Goal: Communication & Community: Answer question/provide support

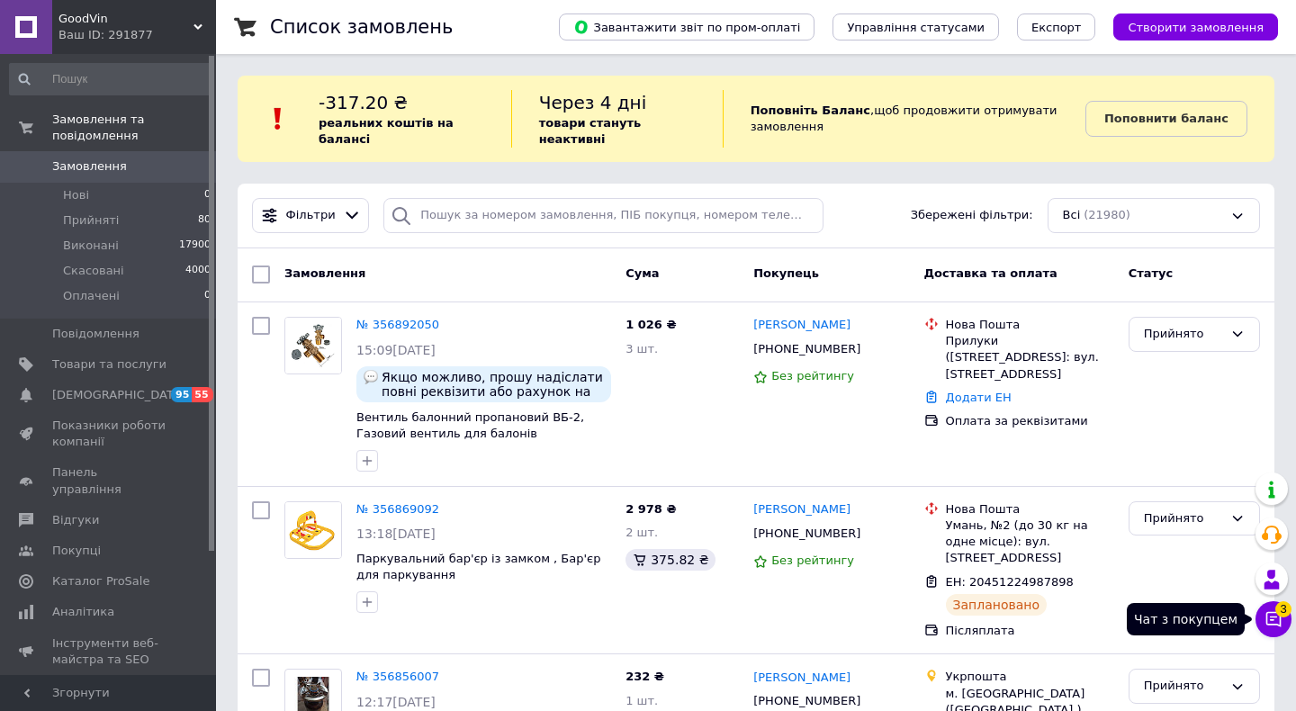
click at [1268, 627] on icon at bounding box center [1273, 619] width 18 height 18
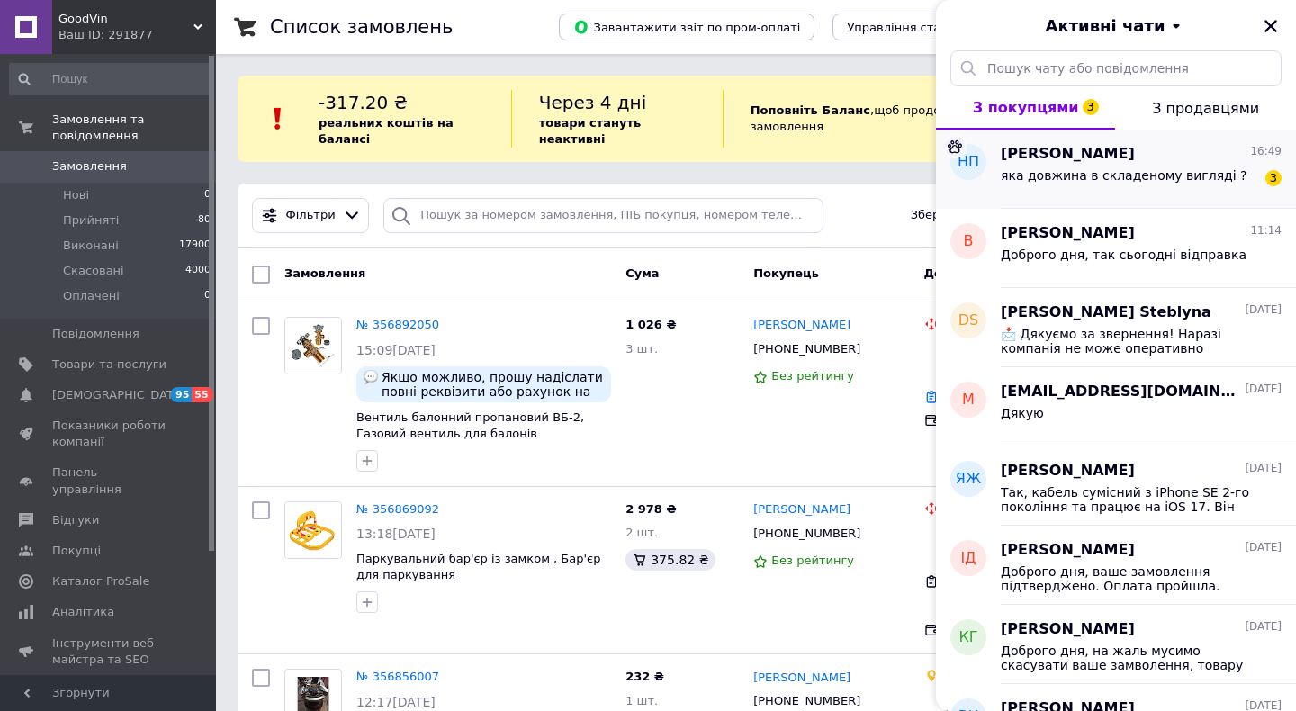
click at [1158, 193] on div "[PERSON_NAME] подземельна 16:49 яка довжина в складеному вигляді ? 3" at bounding box center [1147, 169] width 295 height 79
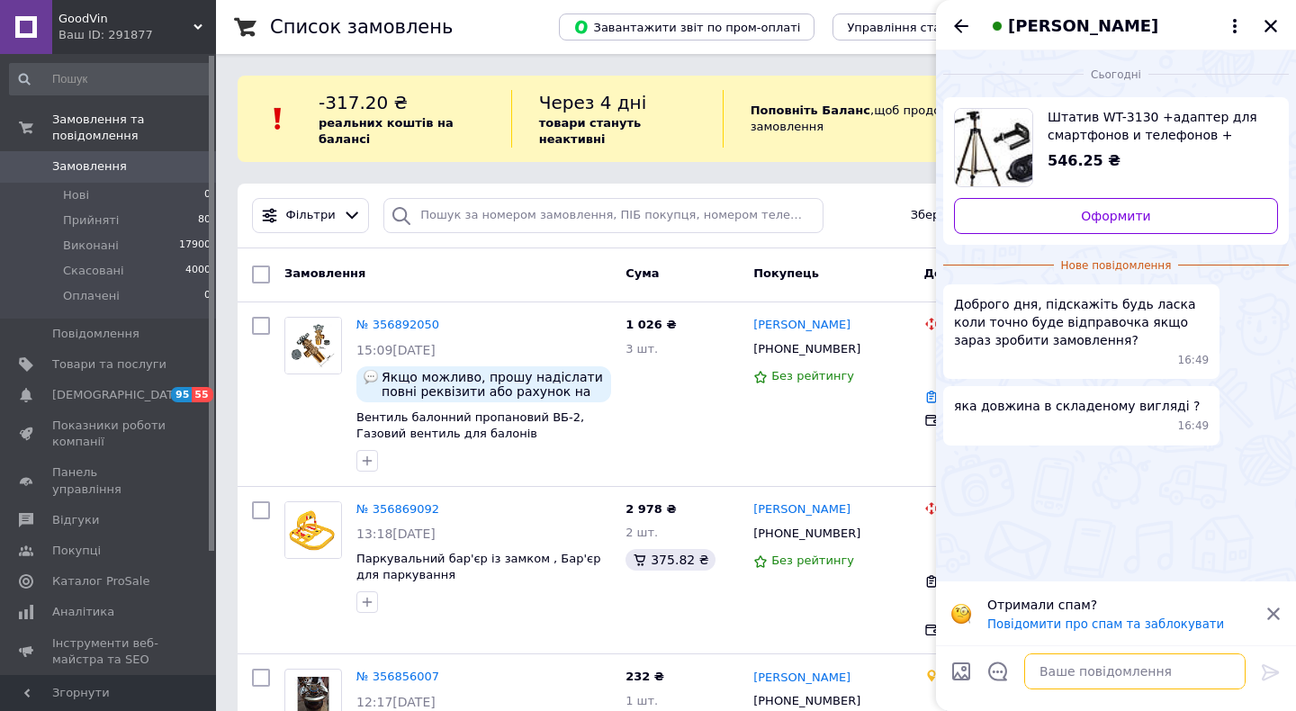
click at [1120, 664] on textarea at bounding box center [1134, 671] width 221 height 36
type textarea "Доброго дня, відправка буде завтра."
click at [1265, 665] on icon at bounding box center [1269, 672] width 17 height 16
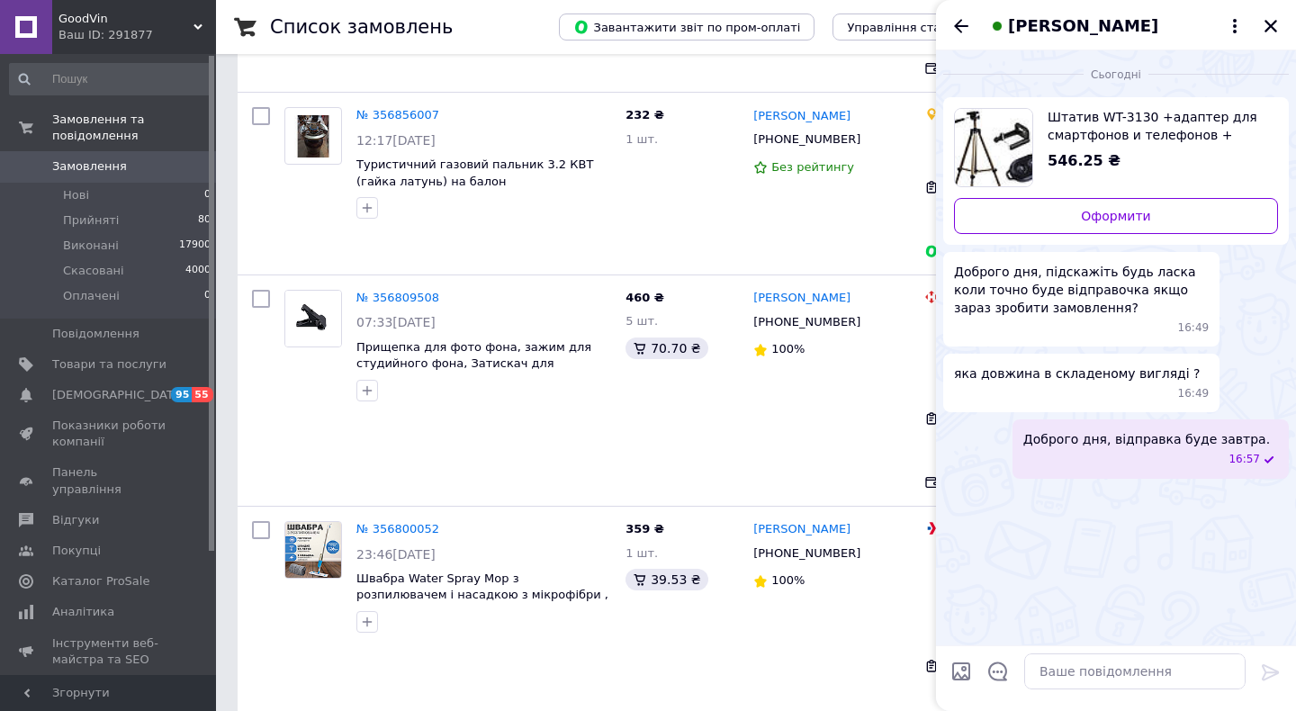
scroll to position [675, 0]
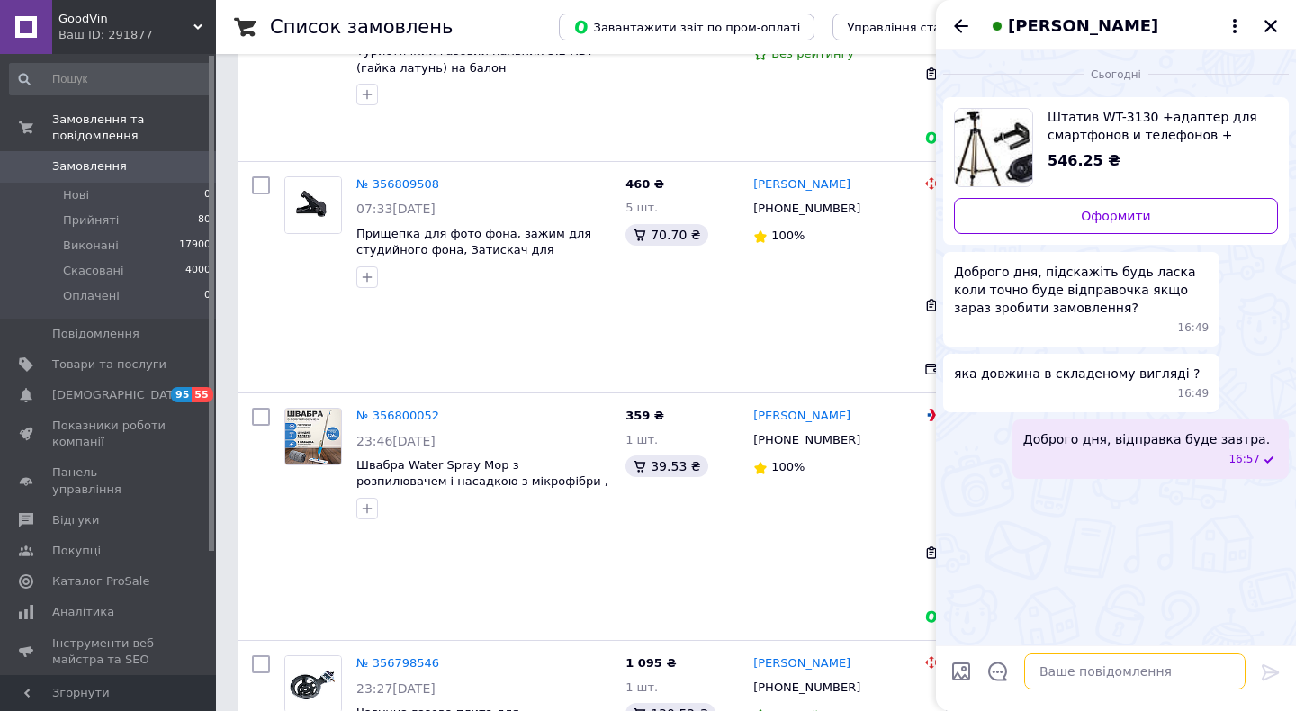
click at [1103, 668] on textarea at bounding box center [1134, 671] width 221 height 36
drag, startPoint x: 1088, startPoint y: 674, endPoint x: 1212, endPoint y: 671, distance: 124.2
click at [1212, 671] on textarea "В складеному , маєте на уваз" at bounding box center [1116, 671] width 257 height 36
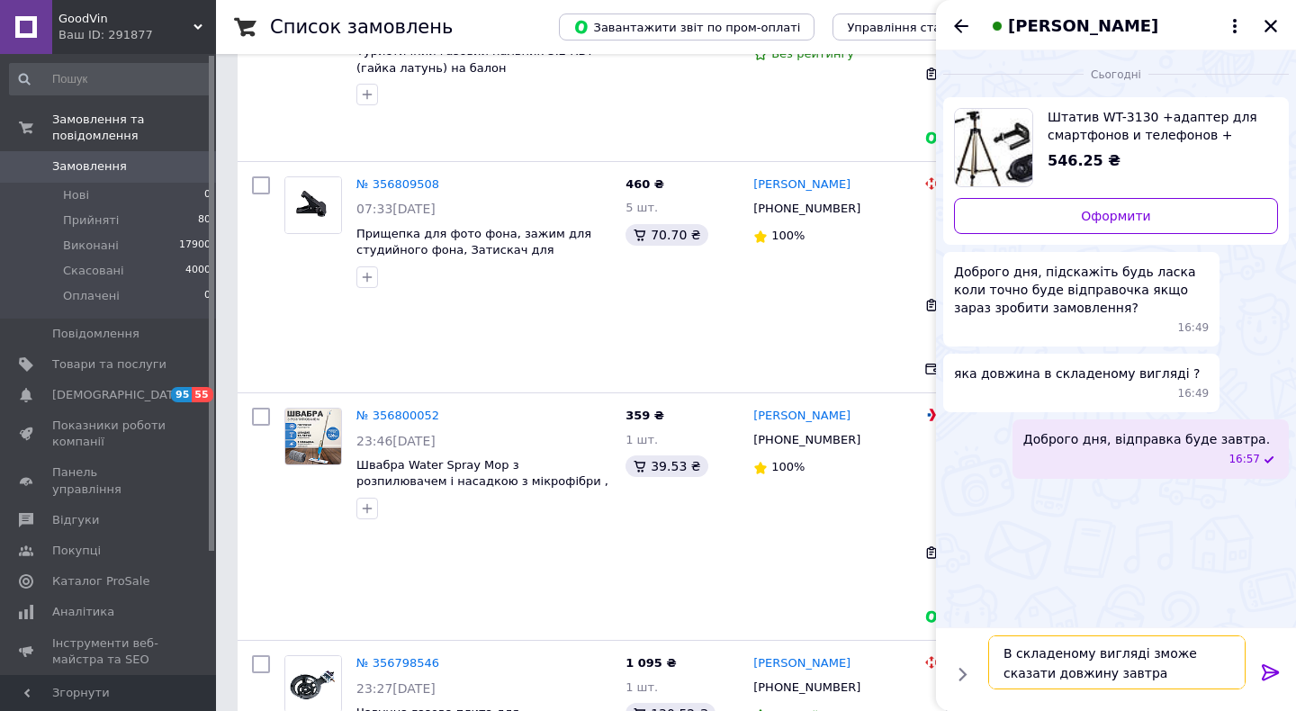
type textarea "В складеному вигляді зможе сказати довжину завтра"
click at [1277, 664] on icon at bounding box center [1271, 672] width 22 height 22
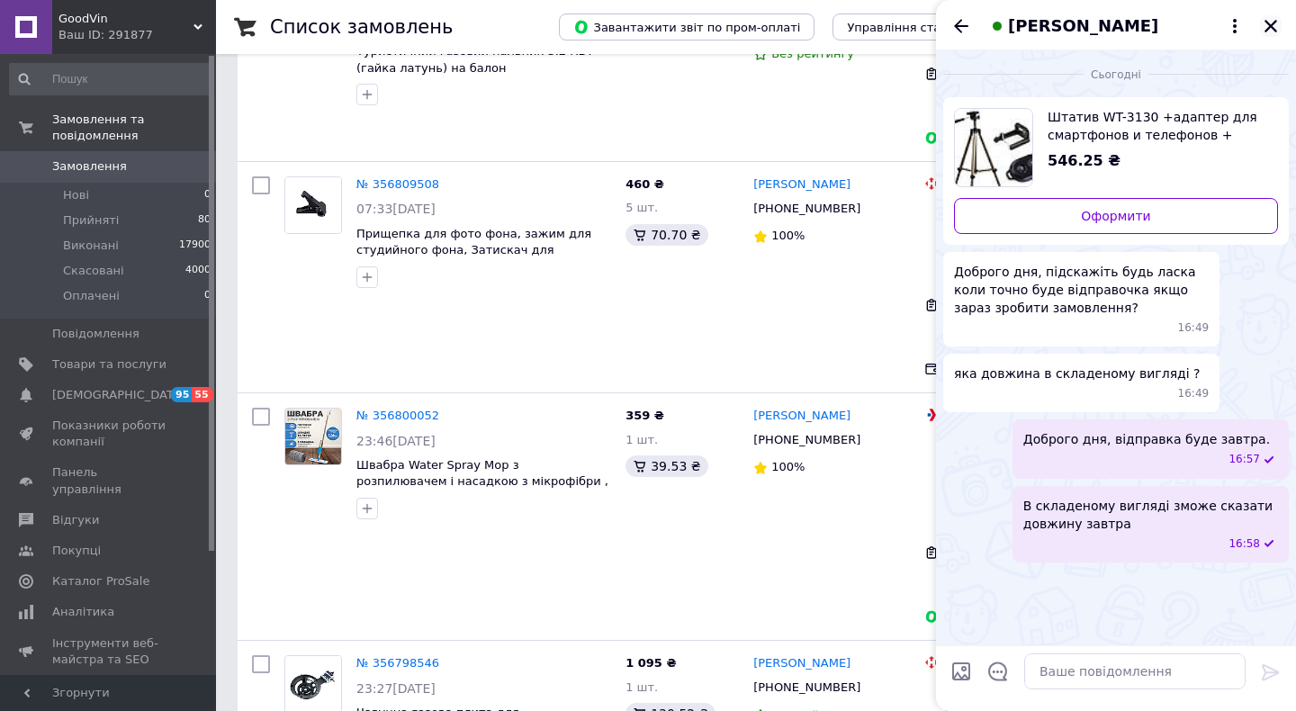
click at [1270, 15] on button "Закрити" at bounding box center [1271, 26] width 22 height 22
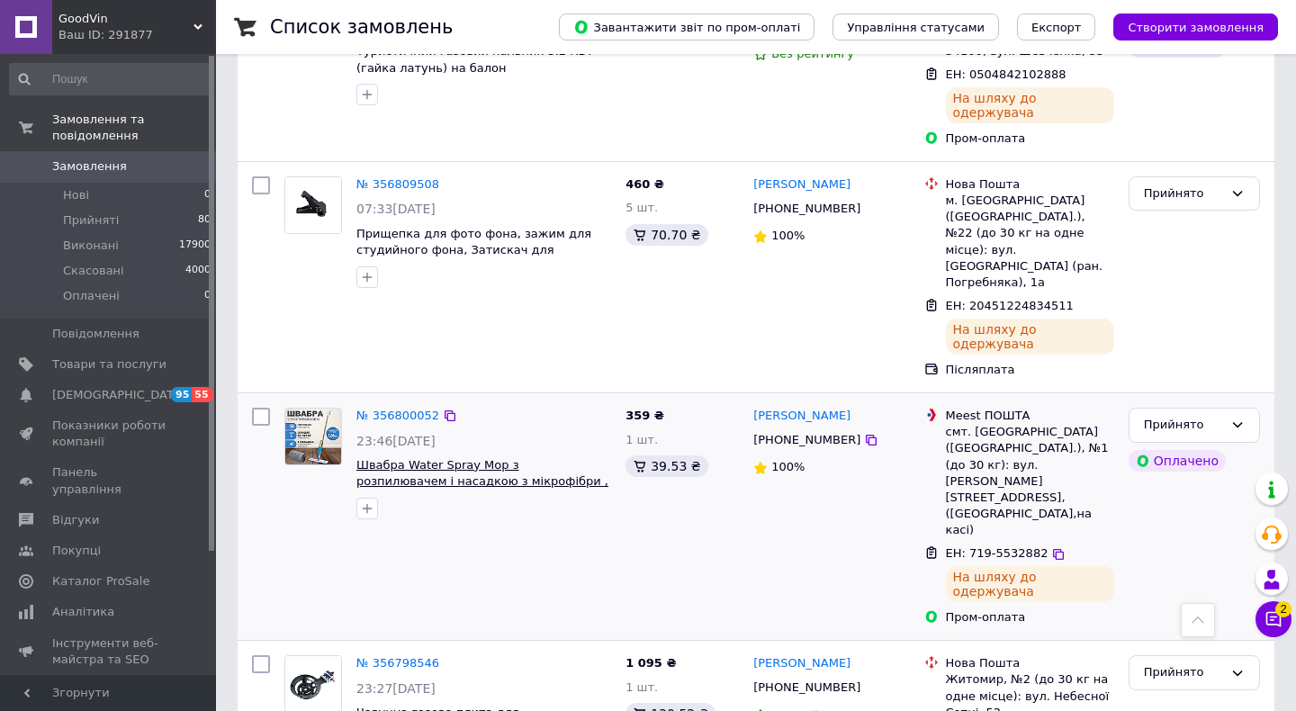
scroll to position [0, 0]
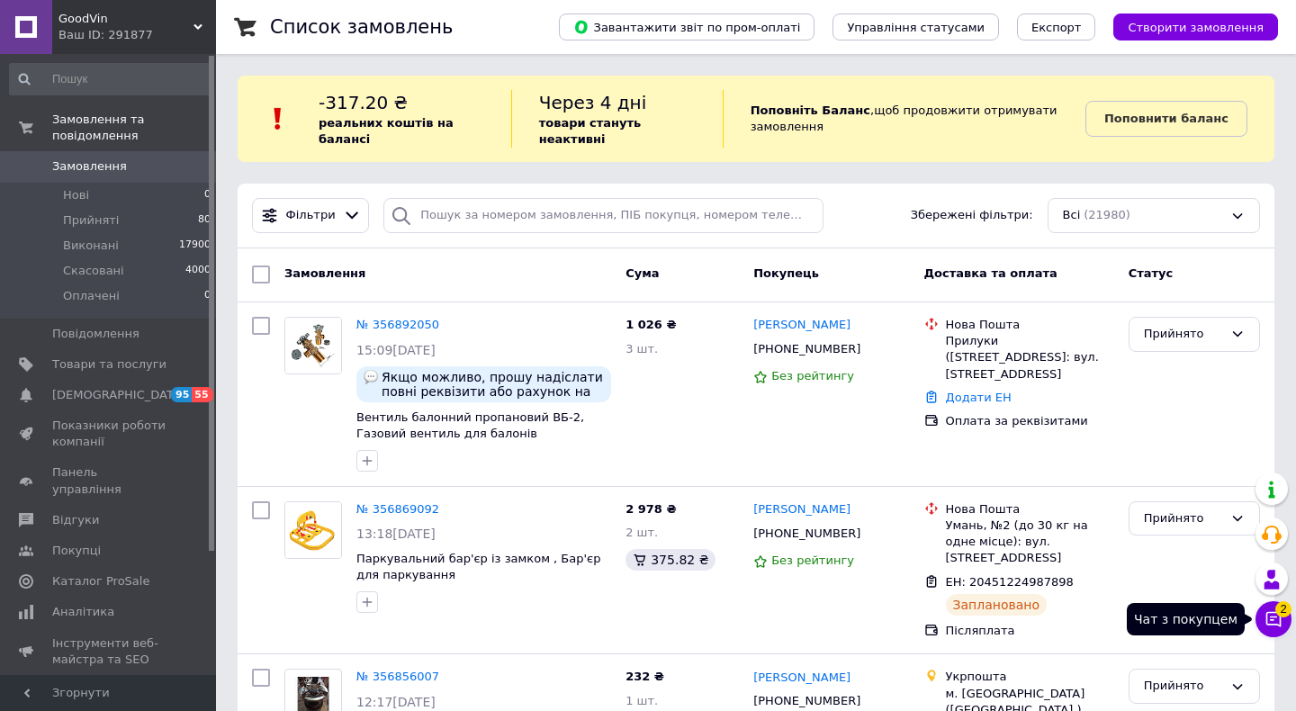
click at [1270, 625] on icon at bounding box center [1273, 619] width 18 height 18
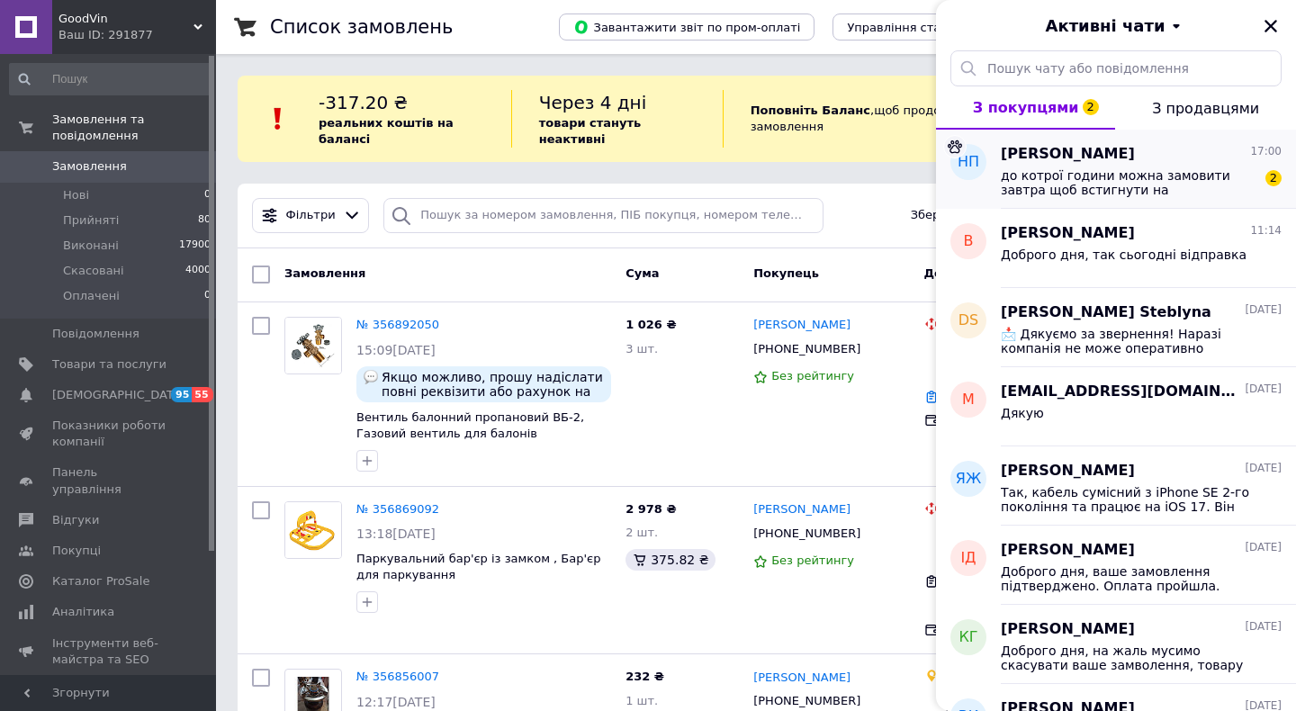
click at [1142, 181] on span "до котрої години можна замовити завтра щоб встигнути на відправочку?" at bounding box center [1128, 182] width 256 height 29
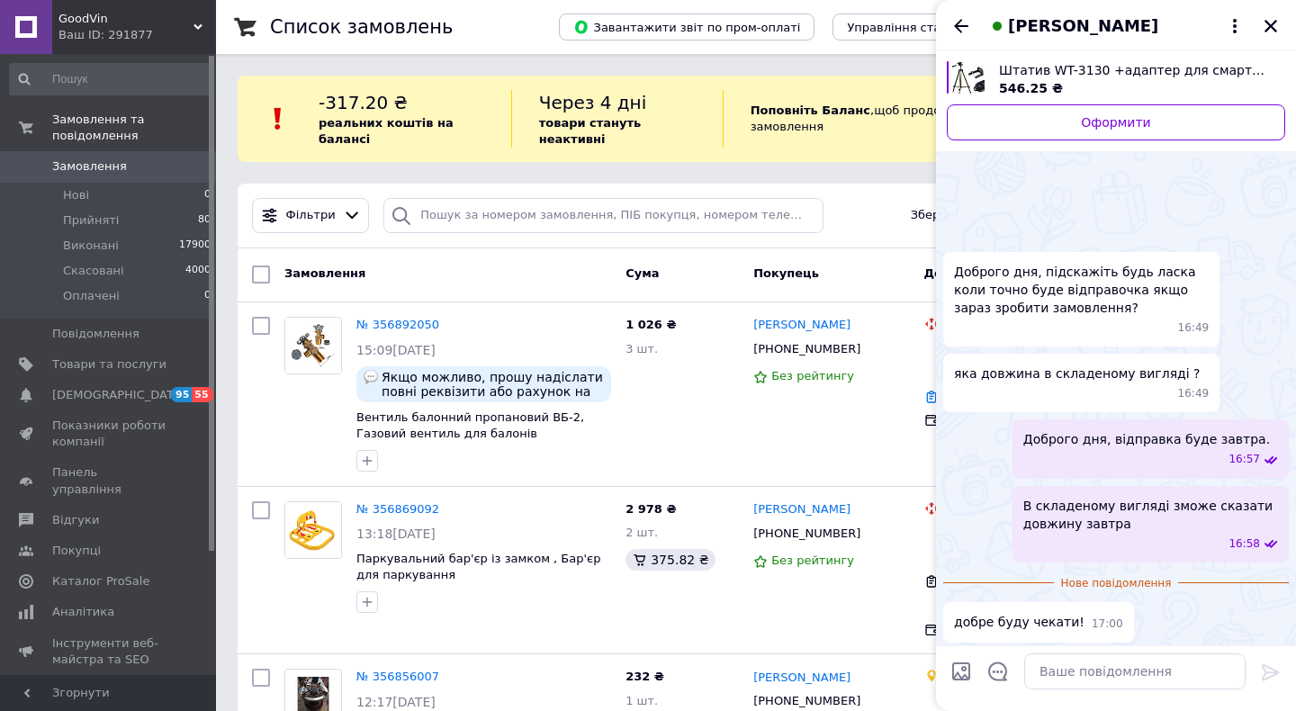
scroll to position [88, 0]
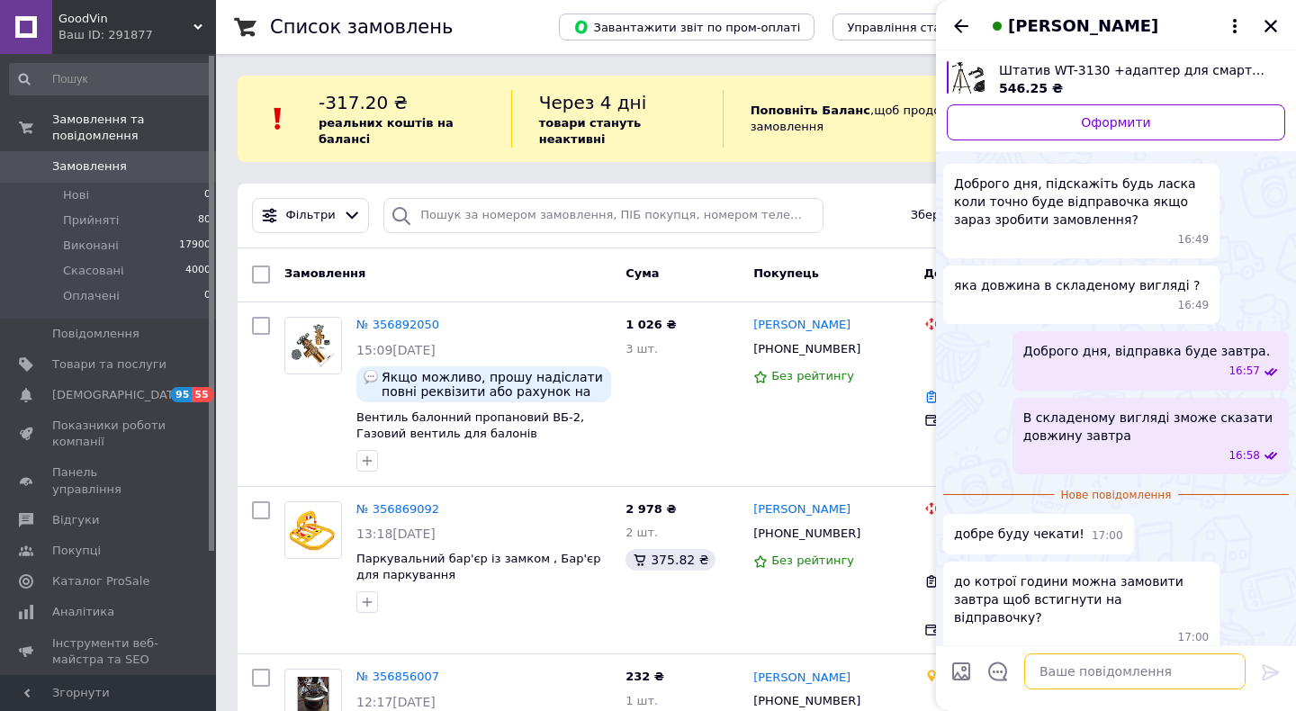
click at [1092, 678] on textarea at bounding box center [1134, 671] width 221 height 36
type textarea "м"
type textarea "Відправки у нас о 13 год і 14 год"
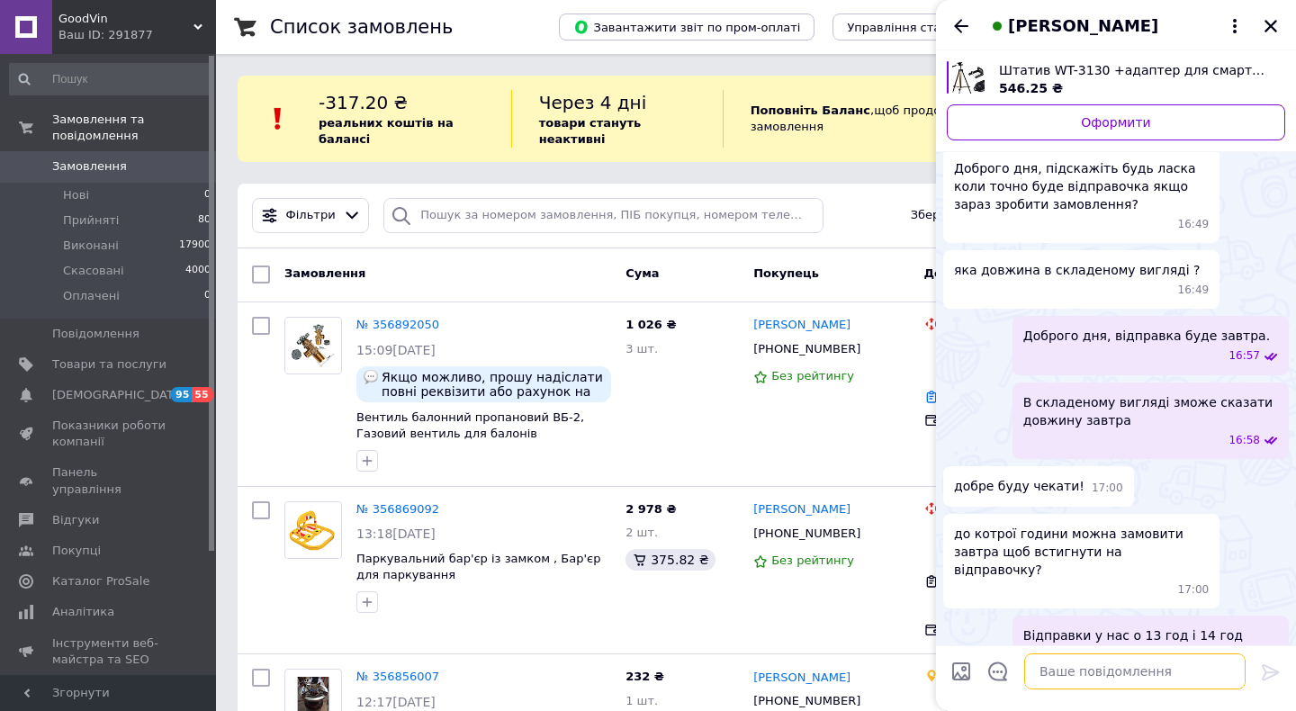
click at [1118, 677] on textarea at bounding box center [1134, 671] width 221 height 36
type textarea "Д"
click at [1270, 21] on icon "Закрити" at bounding box center [1270, 26] width 16 height 16
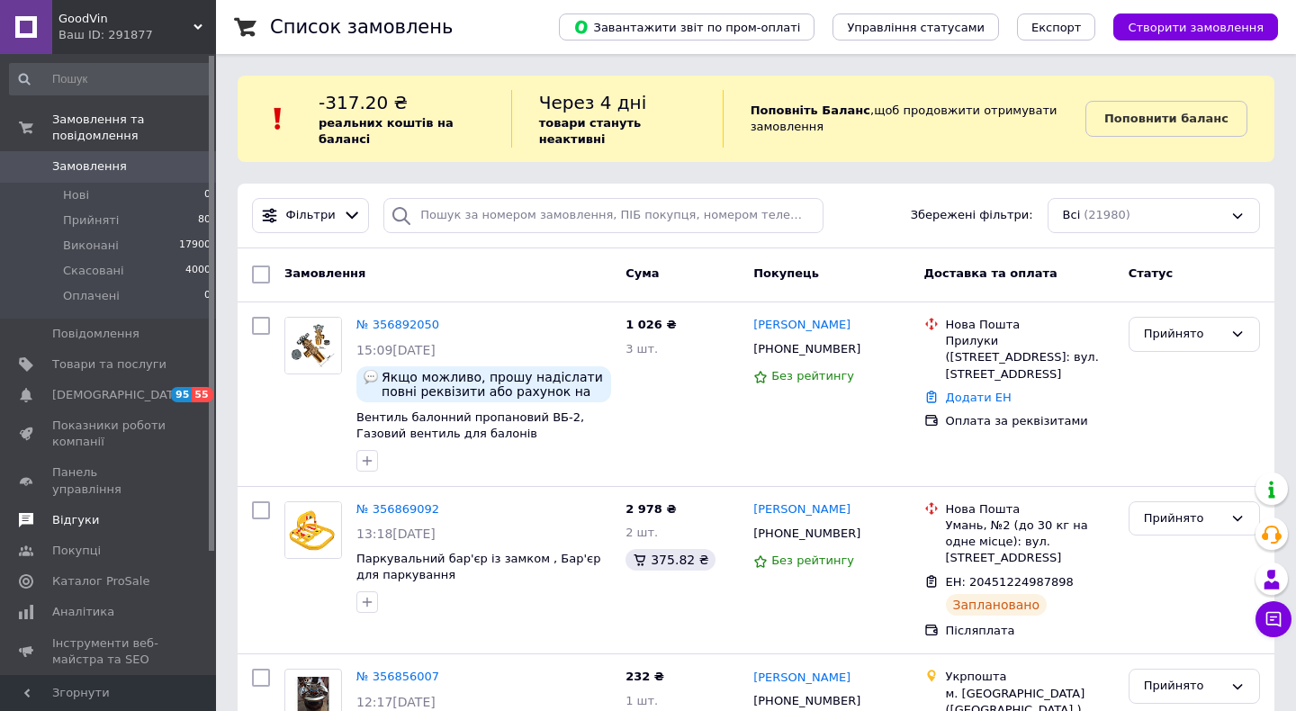
click at [89, 512] on span "Відгуки" at bounding box center [75, 520] width 47 height 16
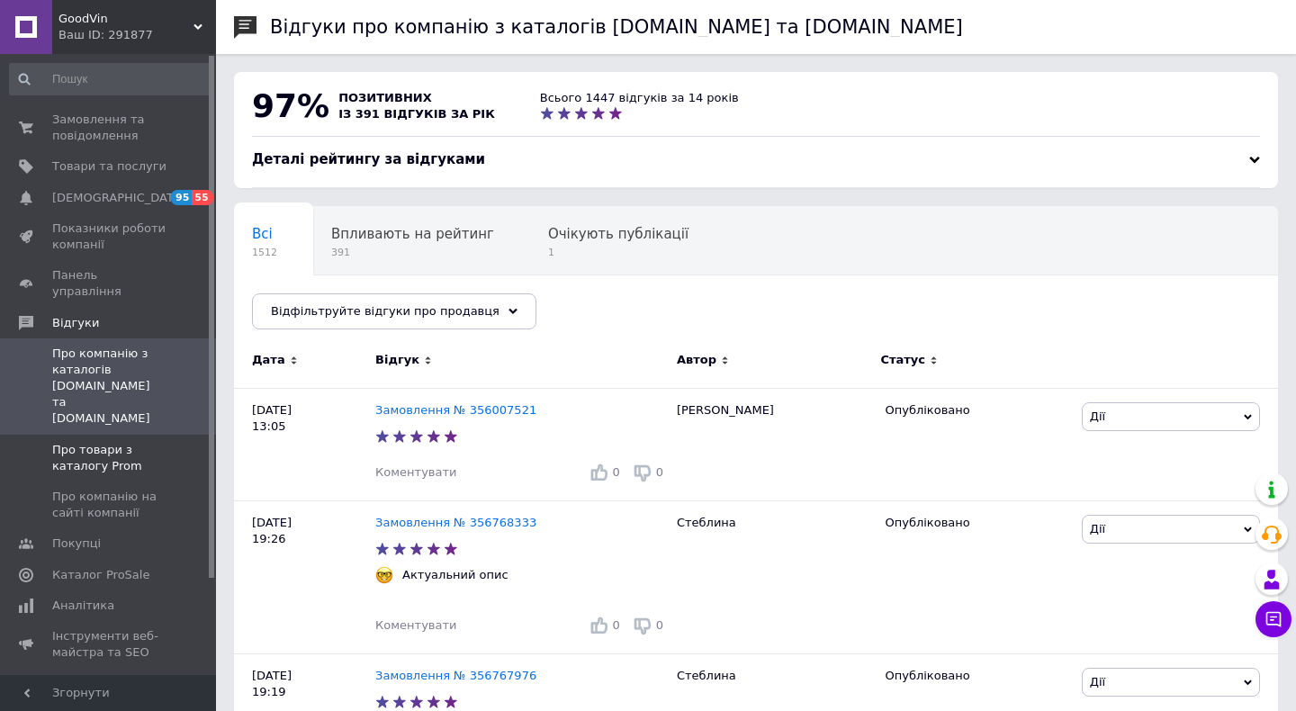
click at [100, 442] on span "Про товари з каталогу Prom" at bounding box center [109, 458] width 114 height 32
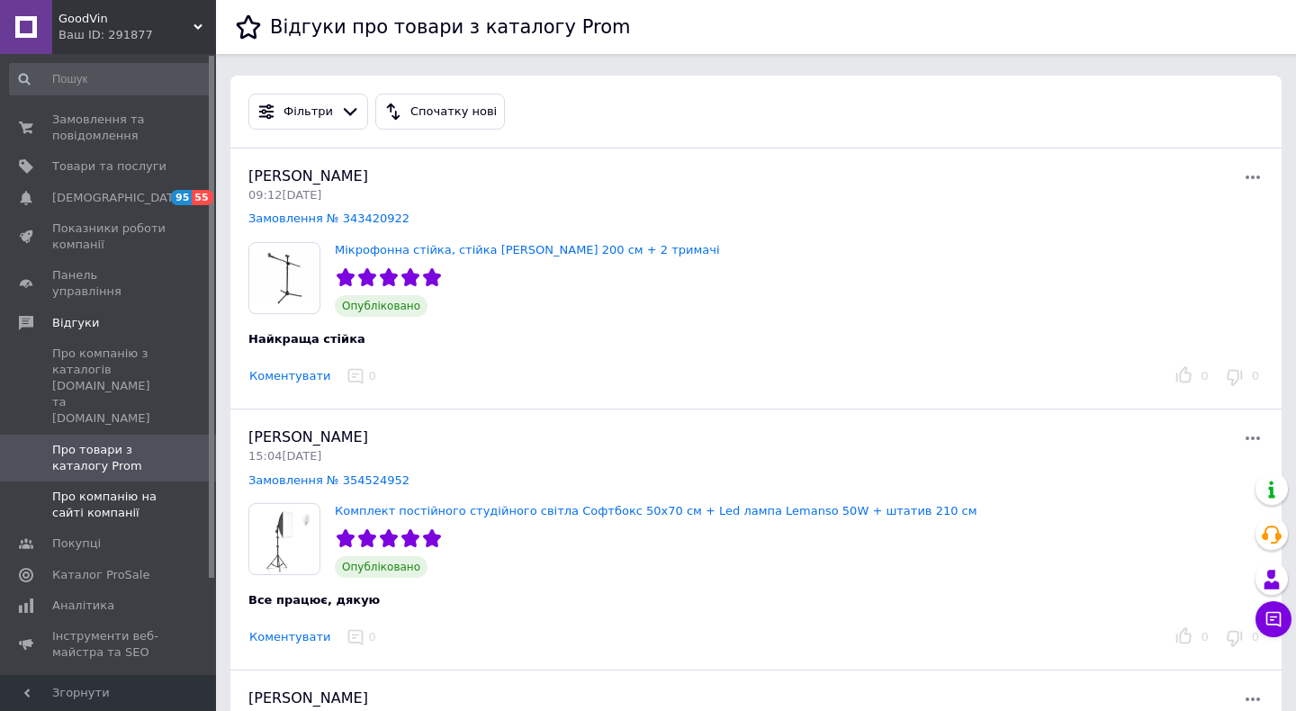
click at [108, 489] on span "Про компанію на сайті компанії" at bounding box center [109, 505] width 114 height 32
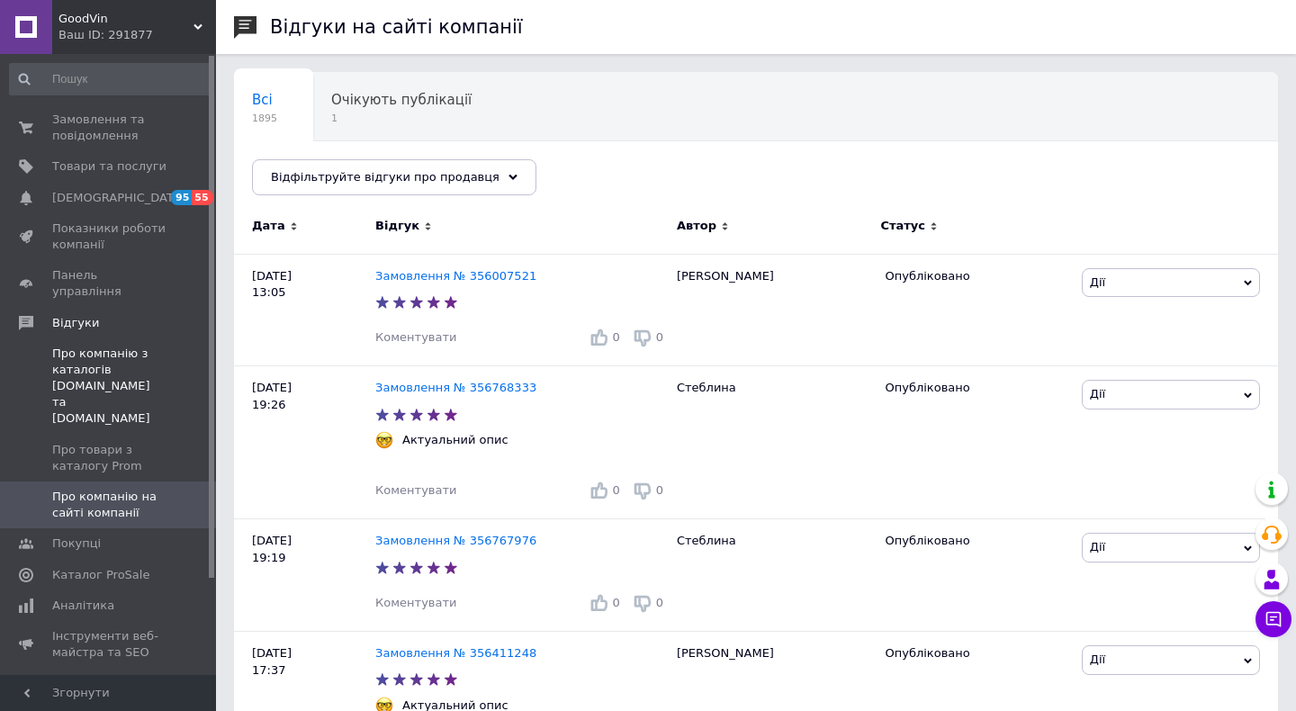
click at [82, 345] on span "Про компанію з каталогів Prom.ua та Bigl.ua" at bounding box center [109, 386] width 114 height 82
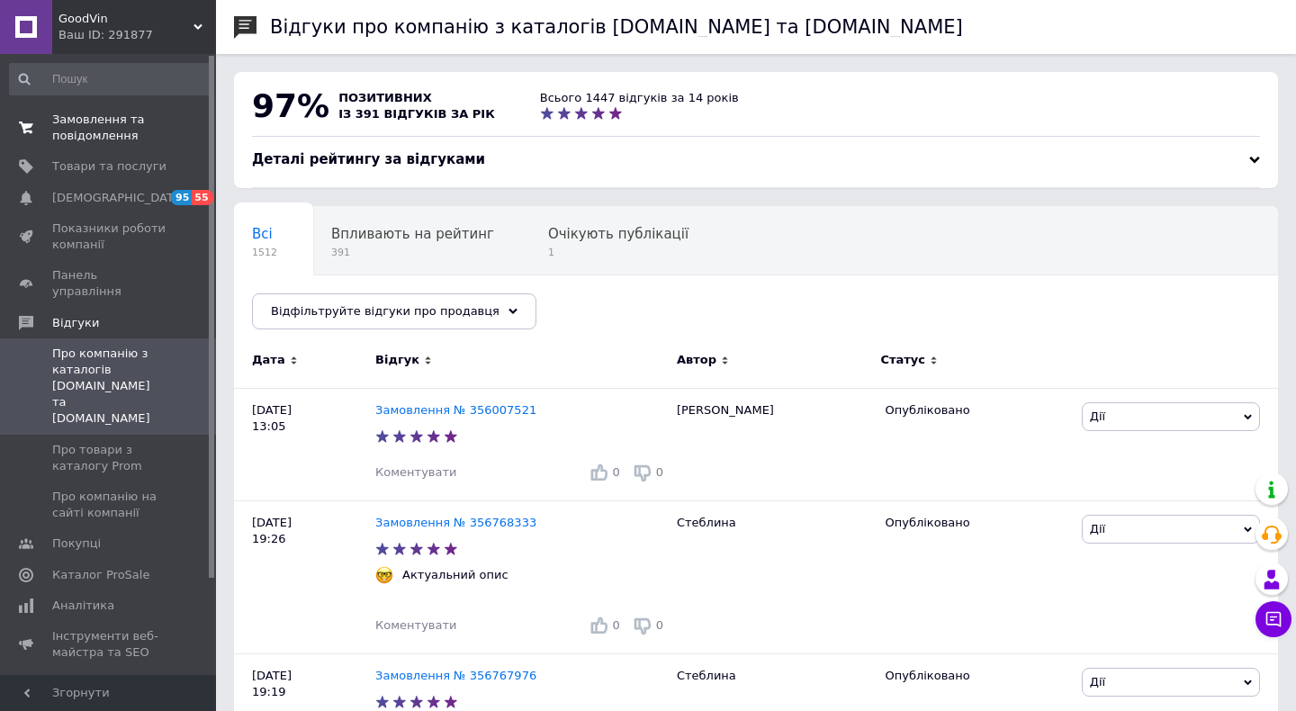
click at [76, 139] on span "Замовлення та повідомлення" at bounding box center [109, 128] width 114 height 32
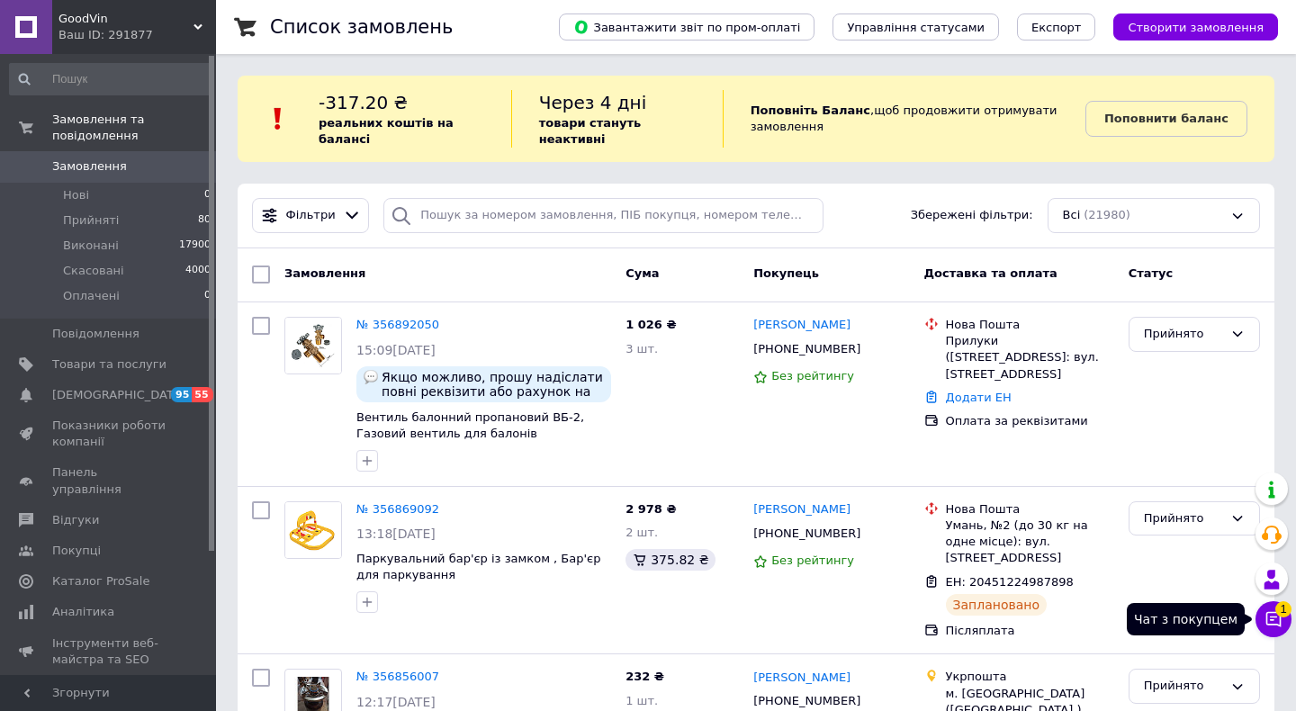
click at [1265, 623] on icon at bounding box center [1273, 619] width 18 height 18
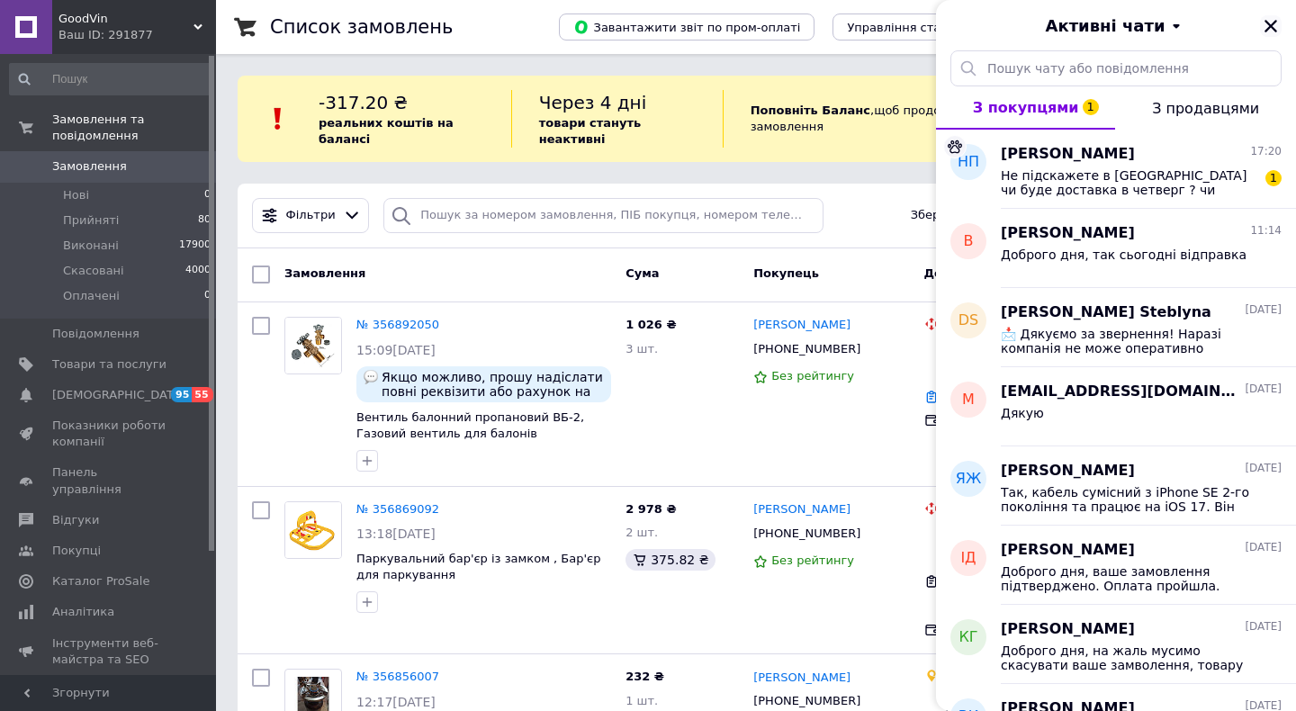
click at [1270, 25] on icon "Закрити" at bounding box center [1270, 26] width 13 height 13
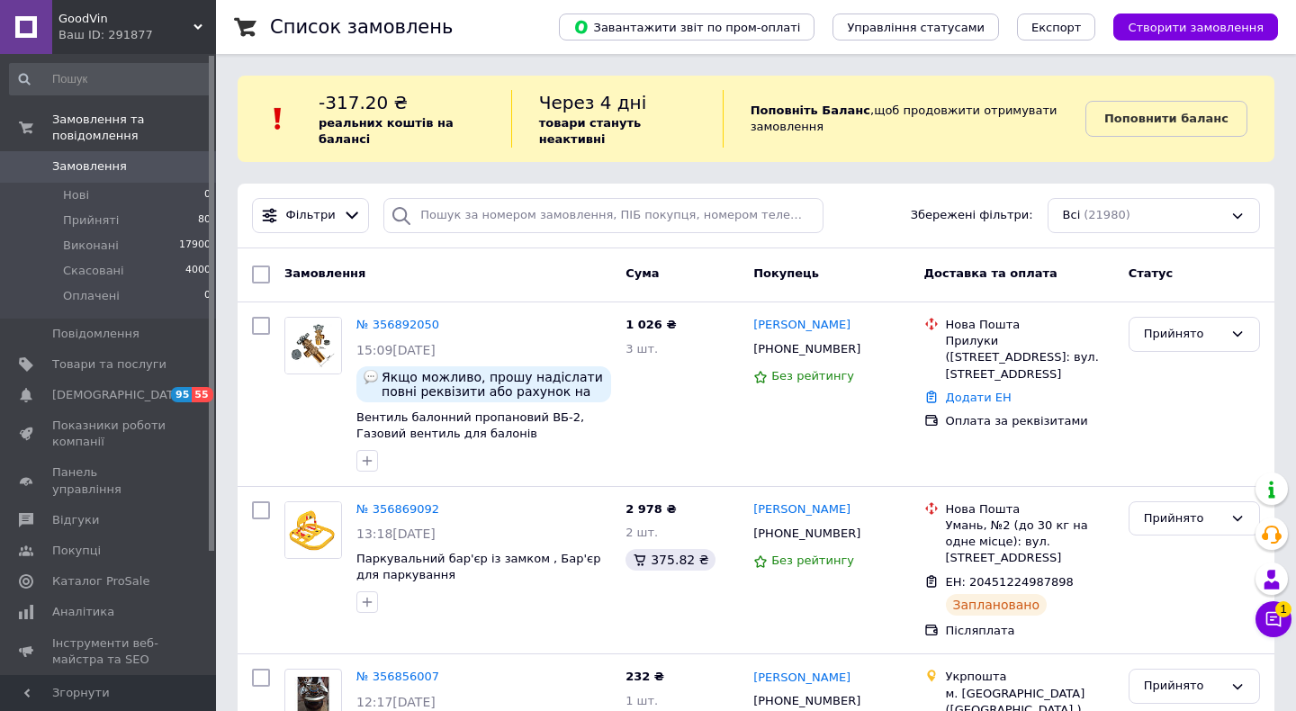
click at [198, 28] on use at bounding box center [197, 26] width 9 height 5
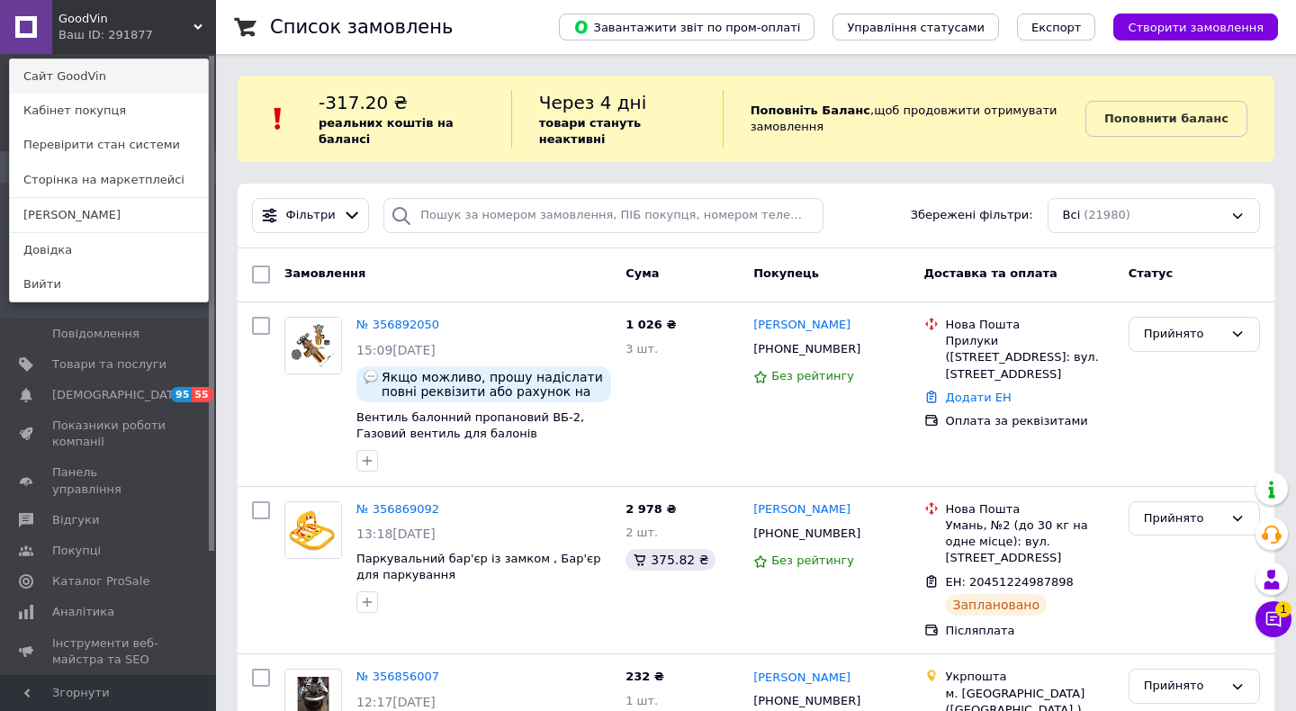
click at [147, 78] on link "Сайт GoodVin" at bounding box center [109, 76] width 198 height 34
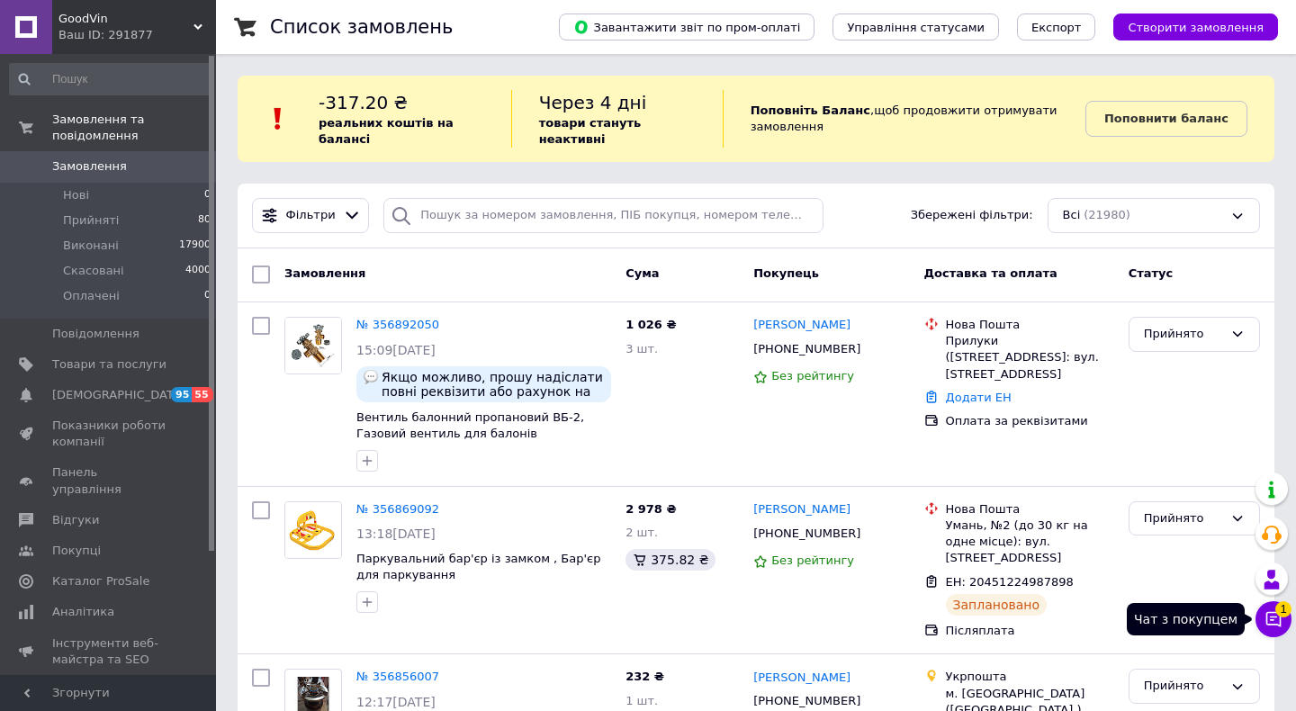
click at [1280, 618] on icon at bounding box center [1273, 619] width 15 height 15
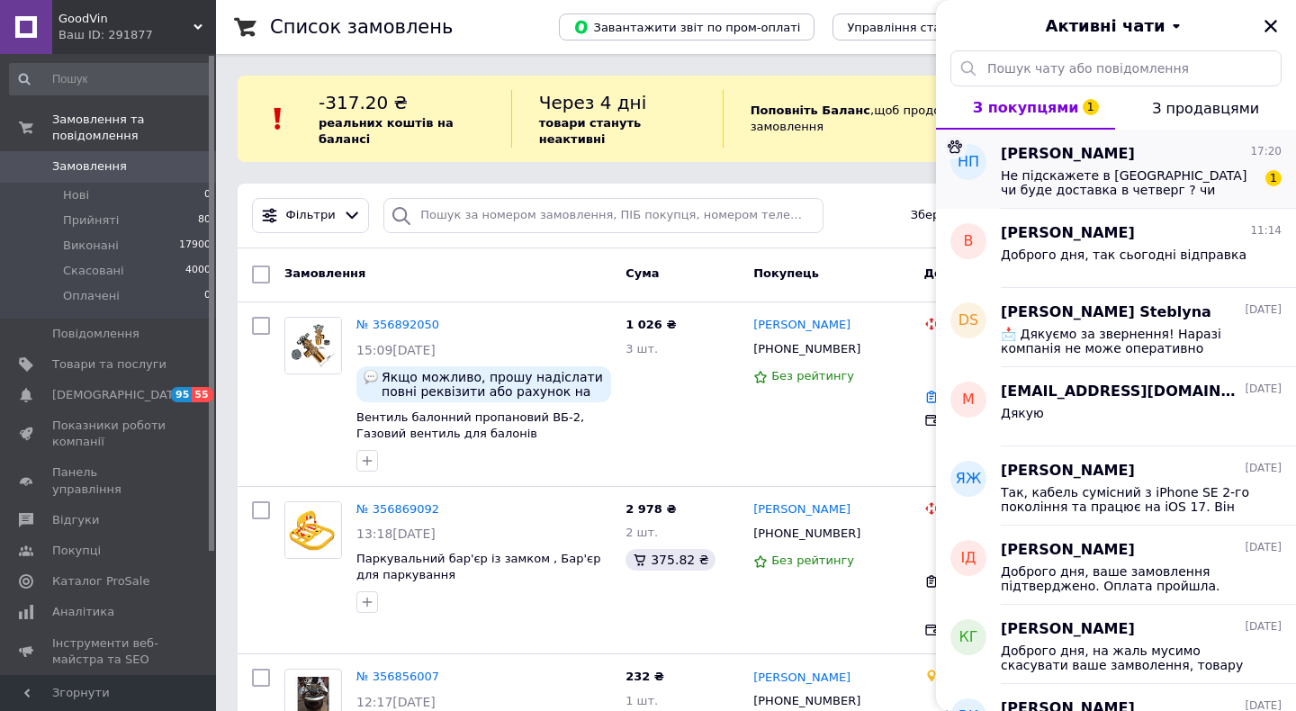
click at [1207, 189] on span "Не підскажете в Київ чи буде доставка в четверг ? чи довше йде?" at bounding box center [1128, 182] width 256 height 29
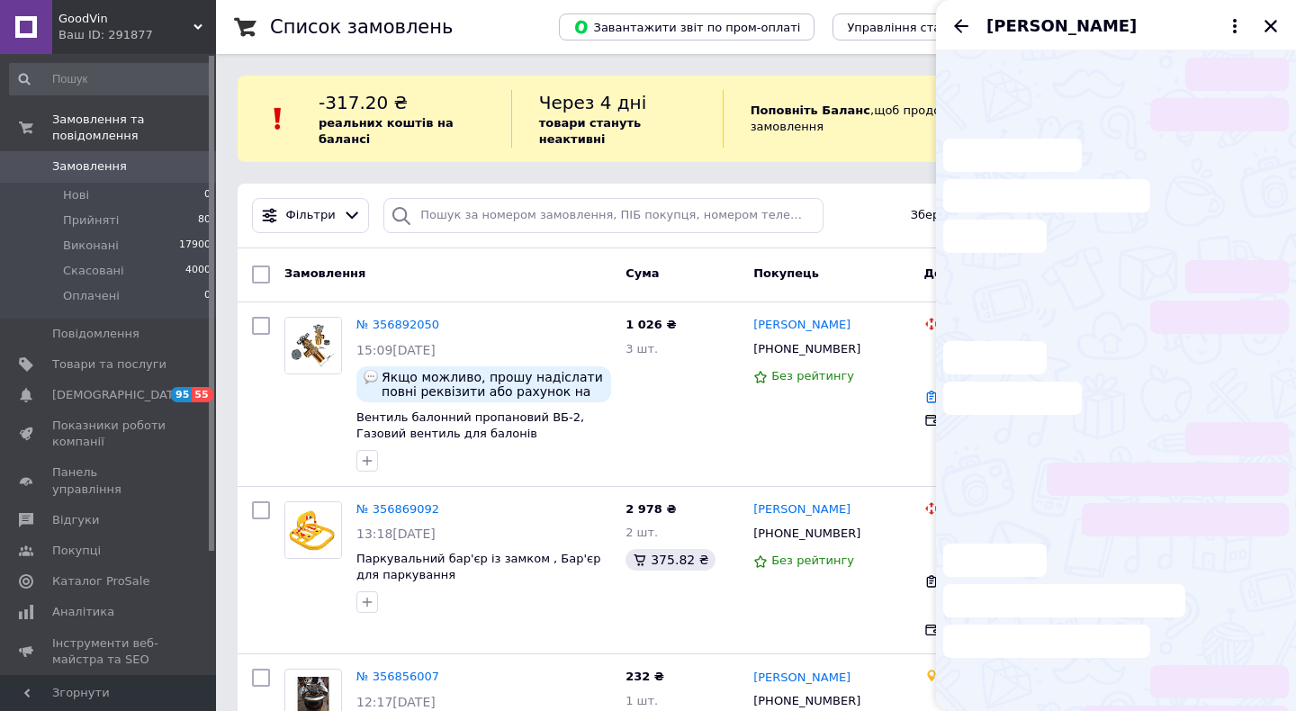
click at [1282, 23] on div "[PERSON_NAME]" at bounding box center [1116, 25] width 360 height 50
click at [1276, 24] on icon "Закрити" at bounding box center [1270, 26] width 16 height 16
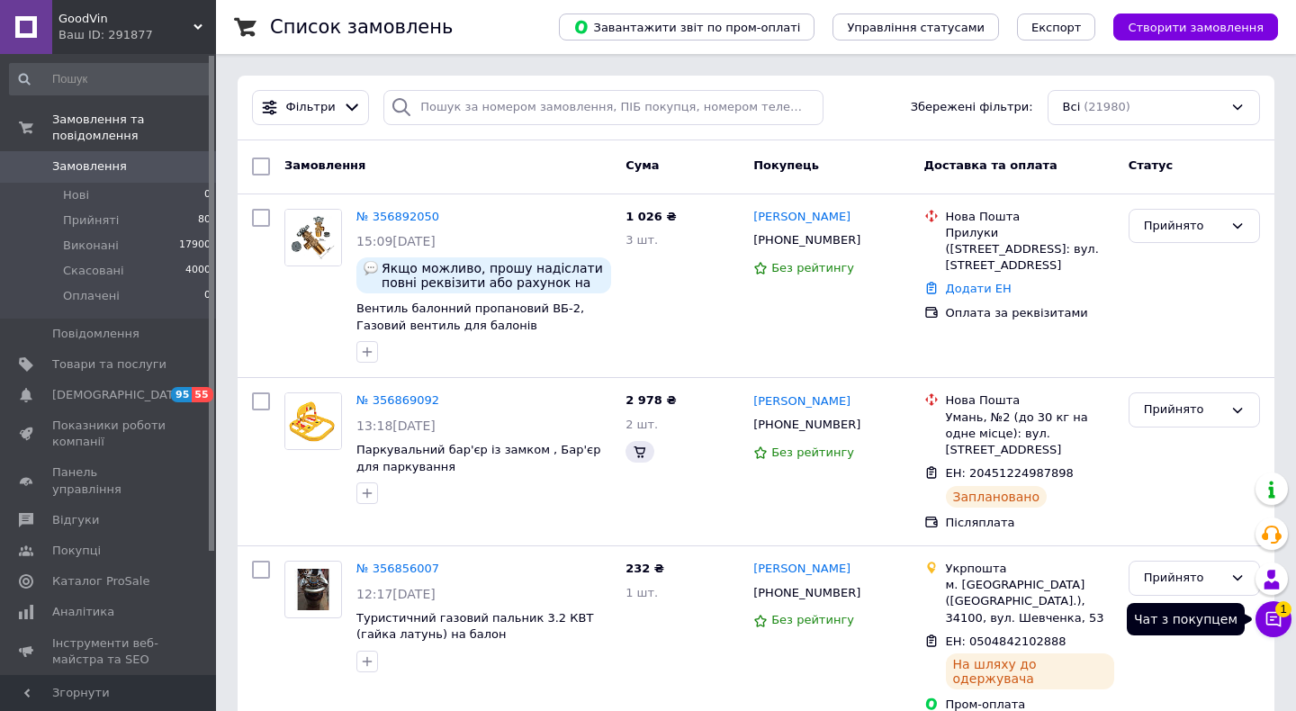
click at [1277, 621] on icon at bounding box center [1273, 619] width 18 height 18
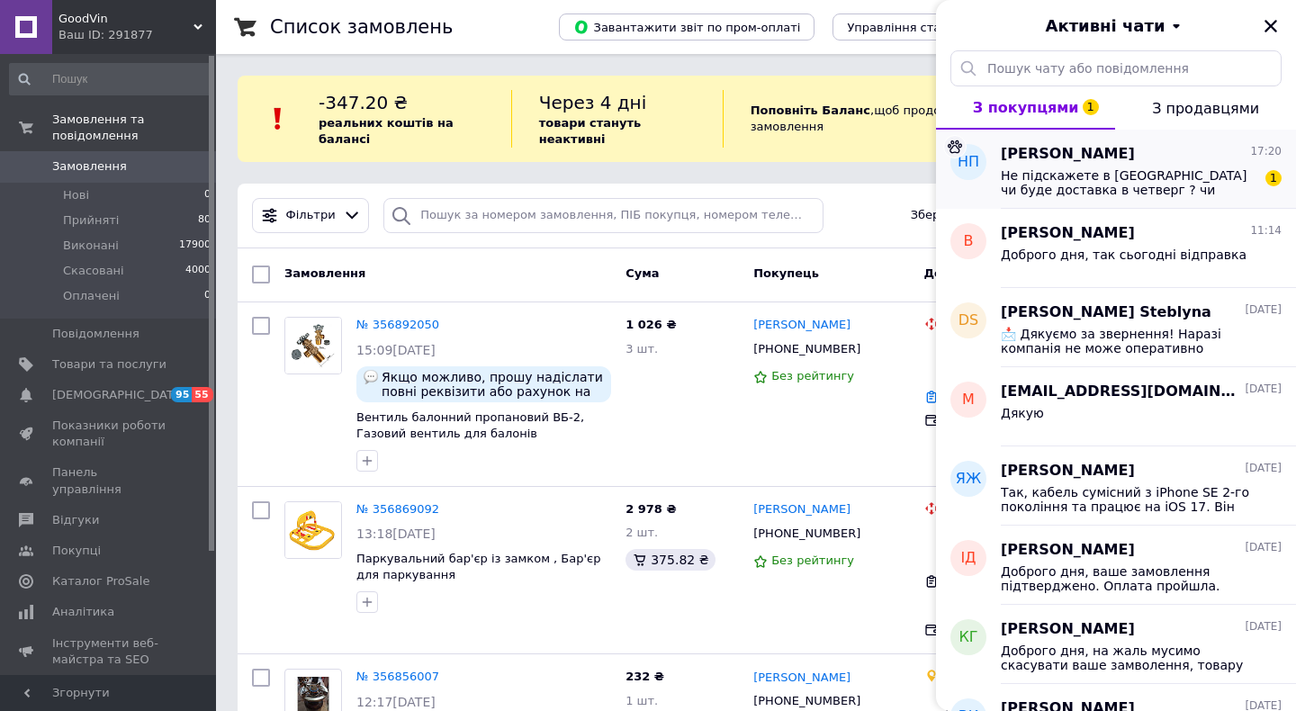
click at [1131, 180] on span "Не підскажете в Київ чи буде доставка в четверг ? чи довше йде?" at bounding box center [1128, 182] width 256 height 29
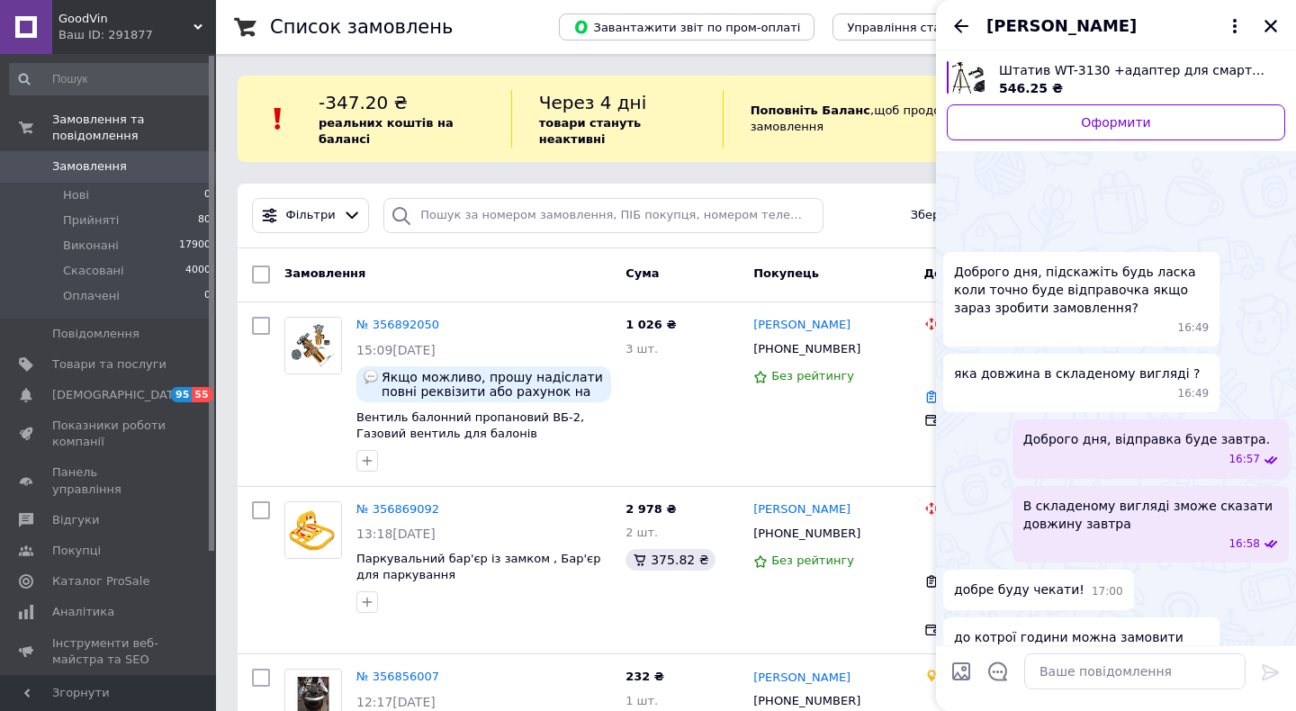
scroll to position [220, 0]
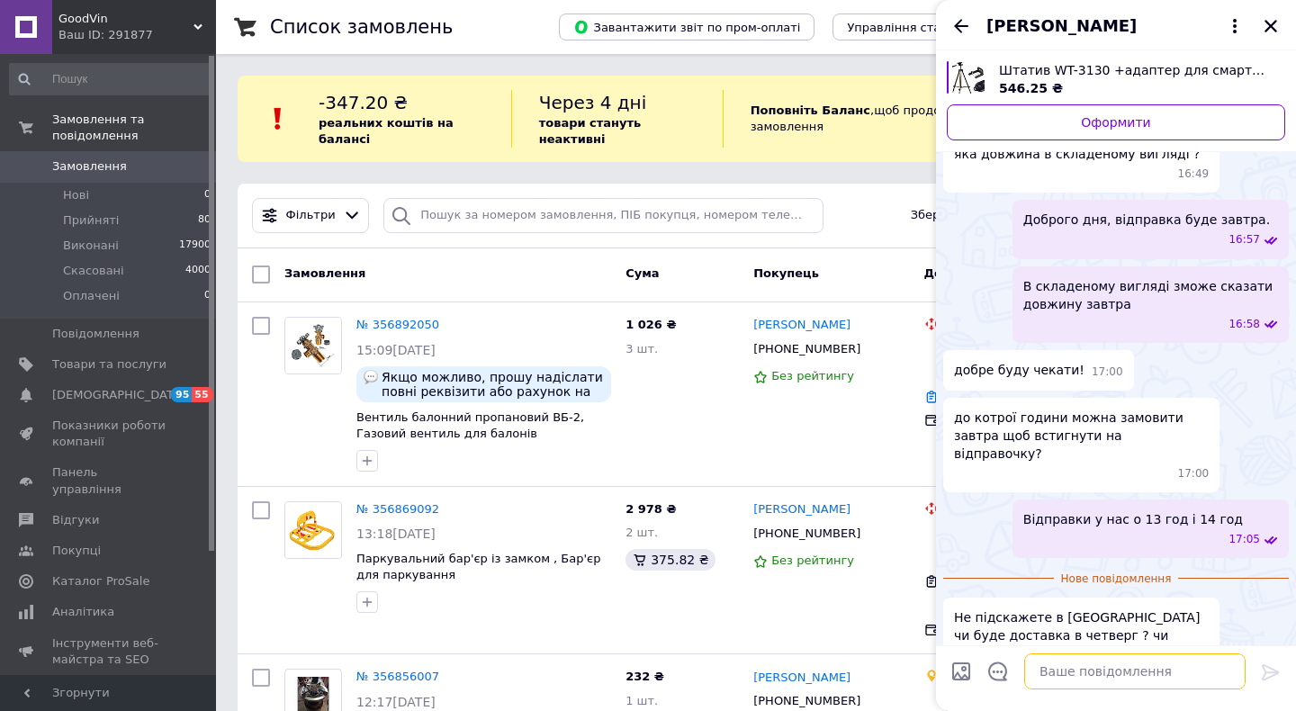
click at [1108, 677] on textarea at bounding box center [1134, 671] width 221 height 36
type textarea "У"
type textarea "В четвер 100%"
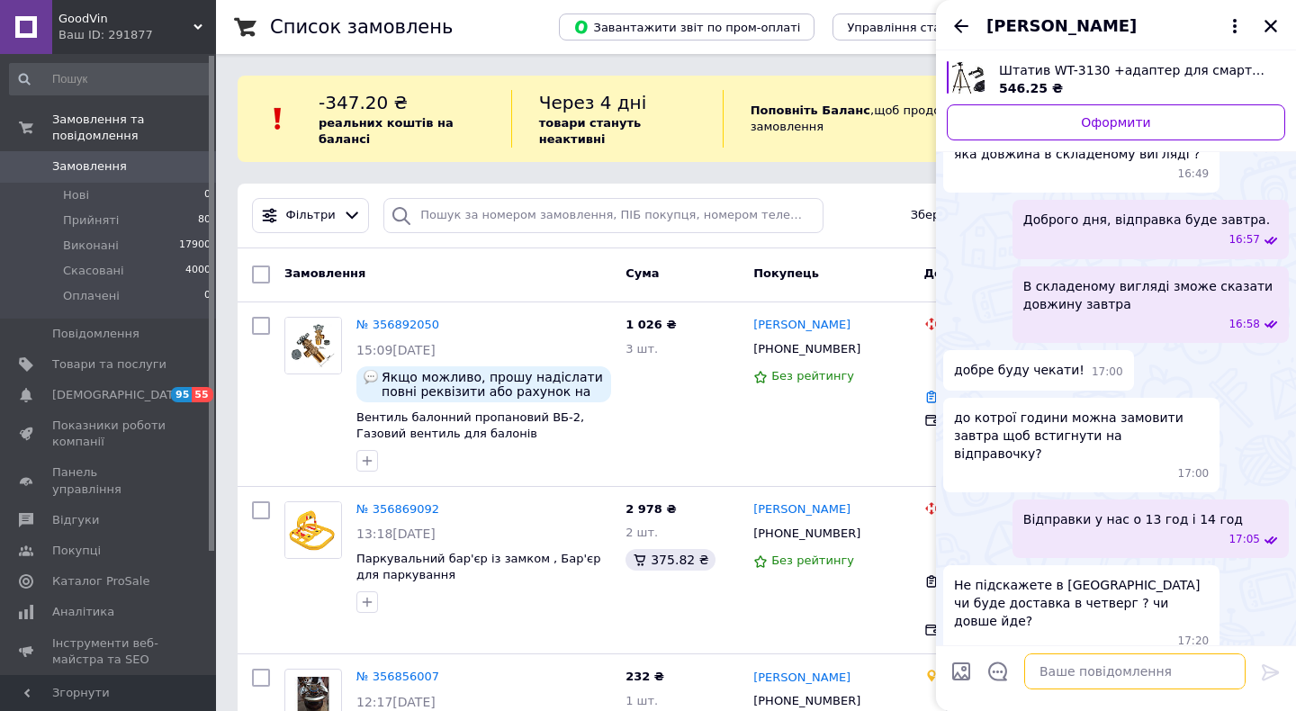
scroll to position [189, 0]
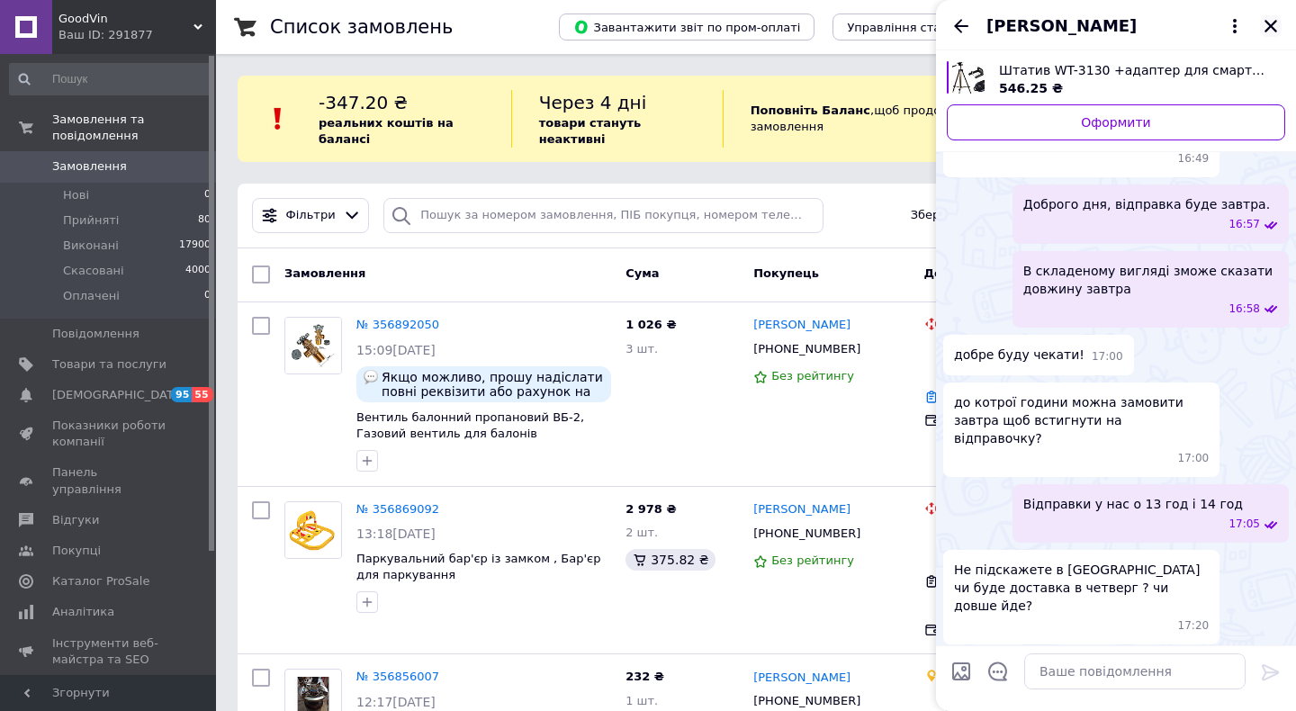
click at [1271, 25] on icon "Закрити" at bounding box center [1270, 26] width 13 height 13
